Goal: Task Accomplishment & Management: Complete application form

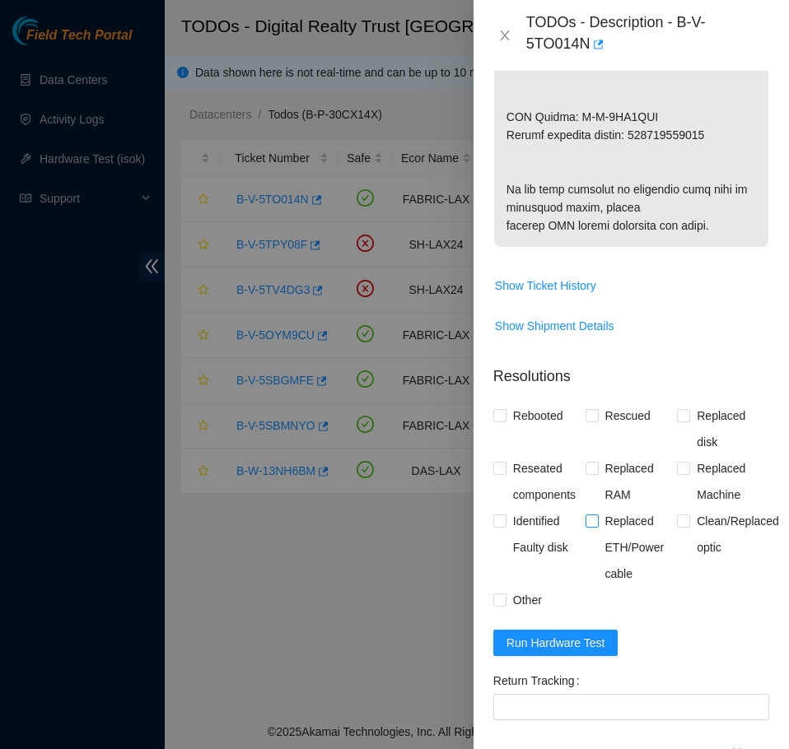
scroll to position [1235, 0]
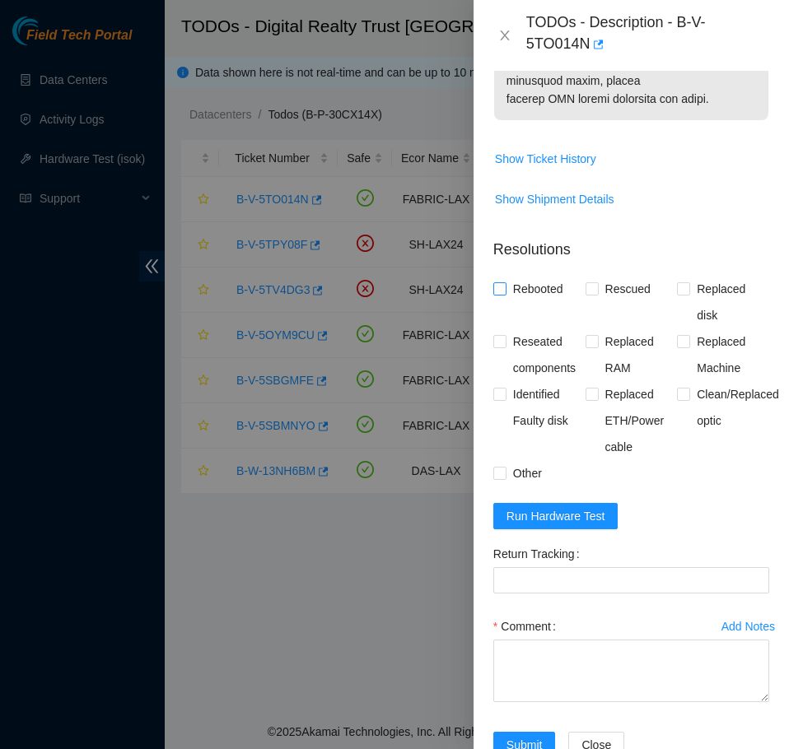
click at [532, 302] on span "Rebooted" at bounding box center [537, 289] width 63 height 26
click at [505, 294] on input "Rebooted" at bounding box center [499, 288] width 12 height 12
checkbox input "true"
drag, startPoint x: 612, startPoint y: 340, endPoint x: 615, endPoint y: 355, distance: 15.2
click at [613, 302] on span "Rescued" at bounding box center [628, 289] width 58 height 26
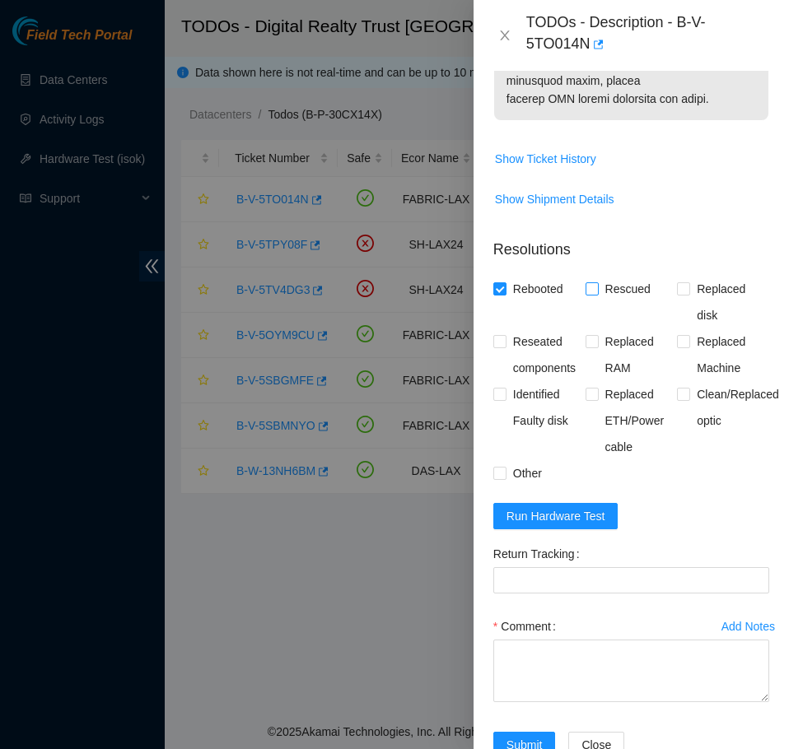
click at [597, 294] on input "Rescued" at bounding box center [591, 288] width 12 height 12
checkbox input "true"
click at [549, 525] on span "Run Hardware Test" at bounding box center [555, 516] width 99 height 18
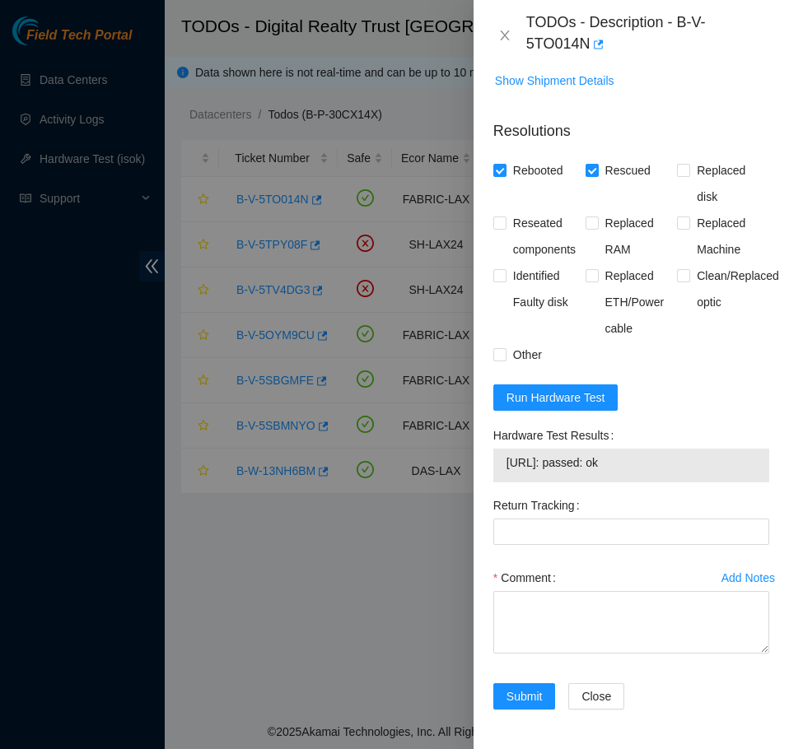
scroll to position [1408, 0]
click at [631, 571] on textarea "Comment" at bounding box center [631, 622] width 276 height 63
paste textarea "B-V-5TO014N FABRIC-LAX 48385 Medium 0.00 0 0% C3.02.D12 12 [TECHNICAL_ID] CT-42…"
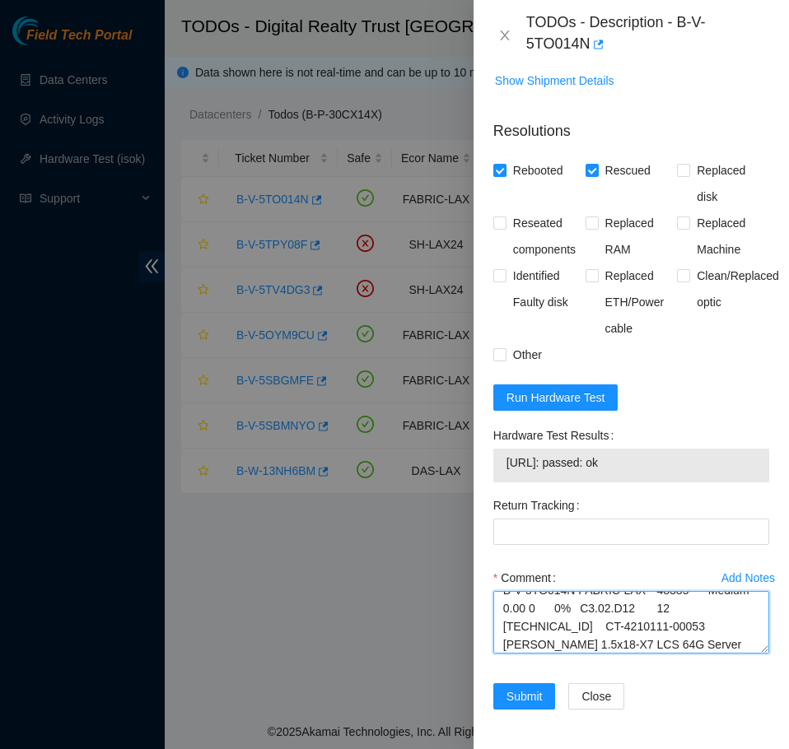
scroll to position [0, 0]
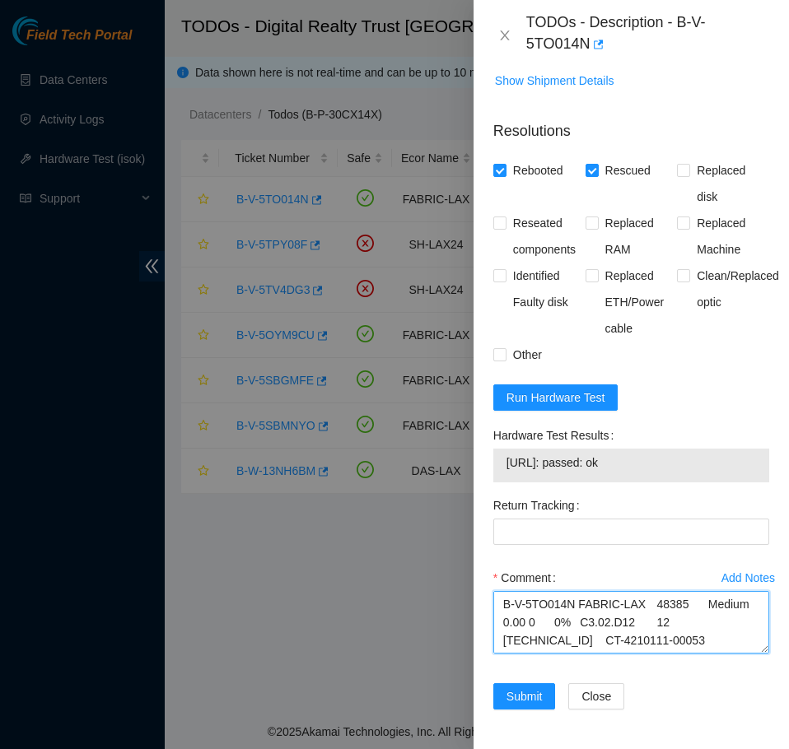
type textarea "B-V-5TO014N FABRIC-LAX 48385 Medium 0.00 0 0% C3.02.D12 12 [TECHNICAL_ID] CT-42…"
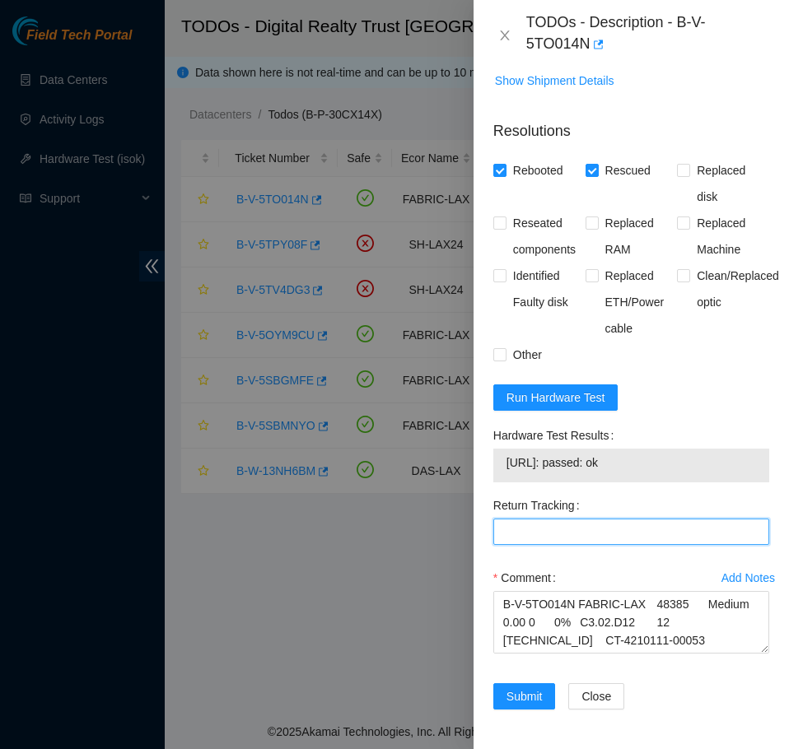
click at [585, 529] on Tracking "Return Tracking" at bounding box center [631, 532] width 276 height 26
paste Tracking "473665206611"
type Tracking "473665206611"
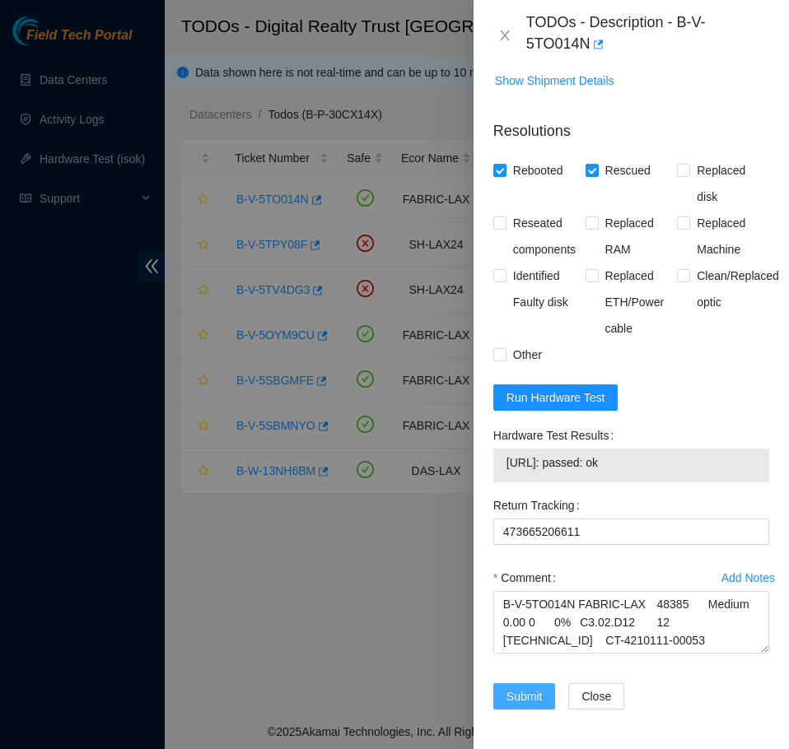
click at [529, 571] on span "Submit" at bounding box center [524, 697] width 36 height 18
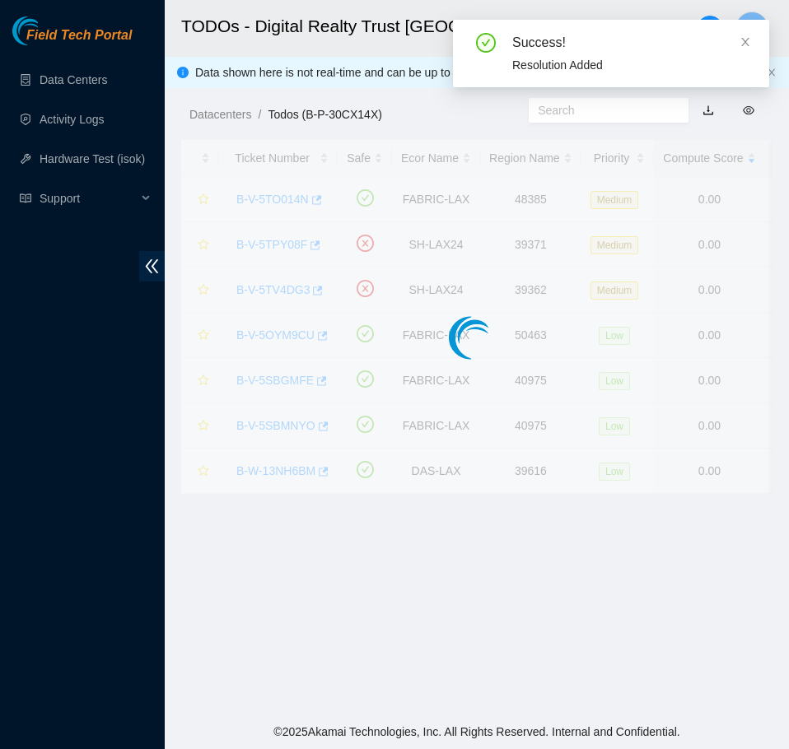
scroll to position [338, 0]
